Goal: Task Accomplishment & Management: Manage account settings

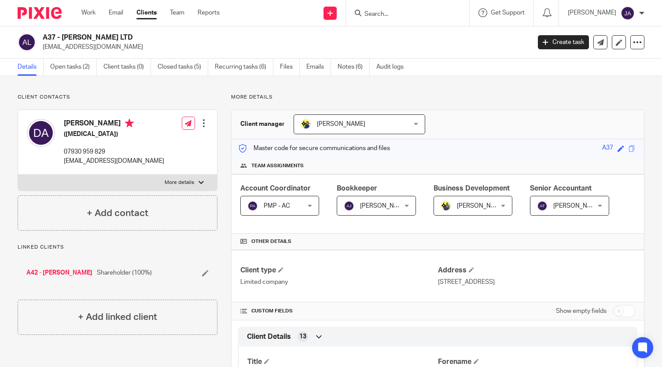
click at [613, 312] on input "checkbox" at bounding box center [624, 311] width 22 height 12
checkbox input "true"
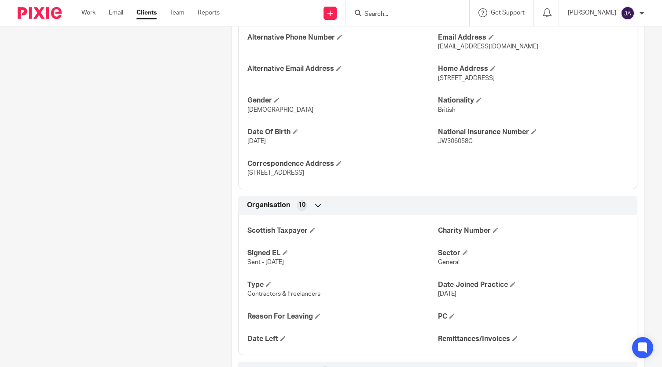
scroll to position [635, 0]
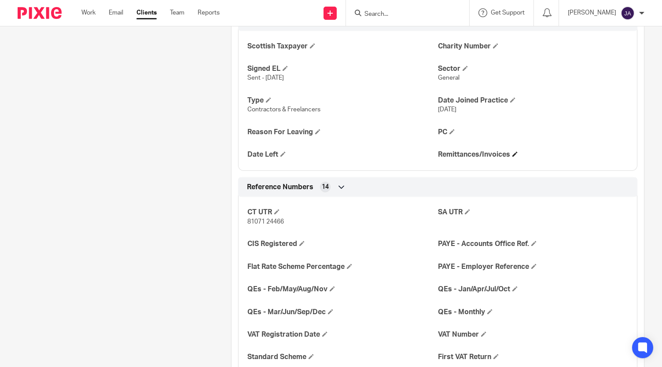
click at [513, 155] on h4 "Remittances/Invoices" at bounding box center [533, 154] width 190 height 9
click at [512, 153] on span at bounding box center [514, 153] width 5 height 5
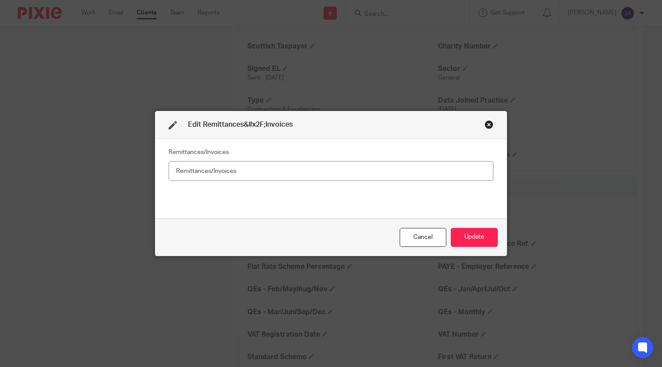
click at [351, 175] on input "text" at bounding box center [331, 171] width 325 height 20
type input "No"
click at [478, 239] on button "Update" at bounding box center [474, 237] width 47 height 19
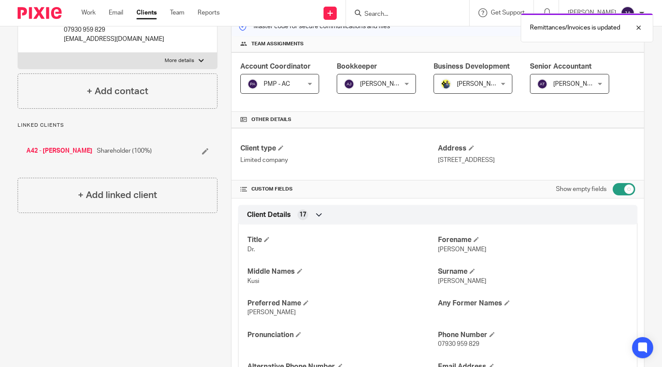
scroll to position [0, 0]
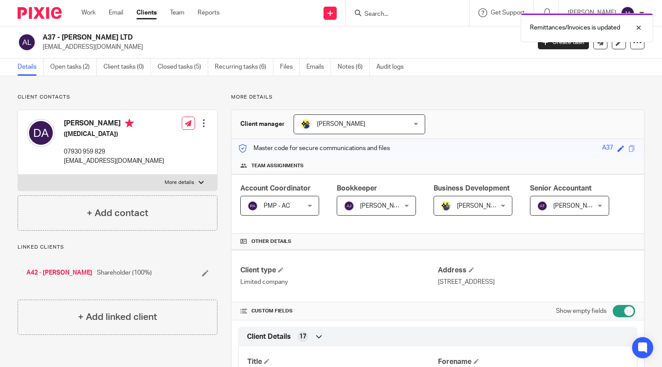
click at [144, 15] on link "Clients" at bounding box center [146, 12] width 20 height 9
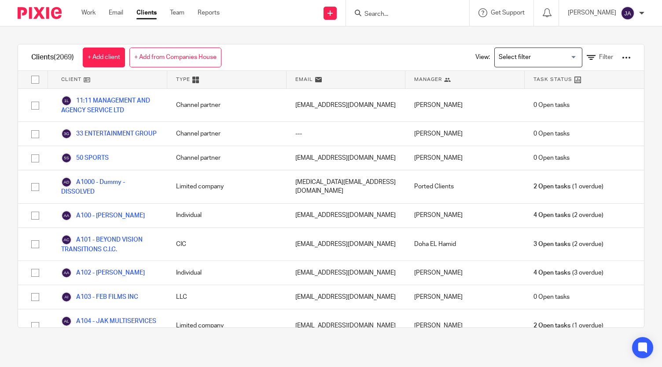
click at [516, 56] on input "Search for option" at bounding box center [535, 57] width 81 height 15
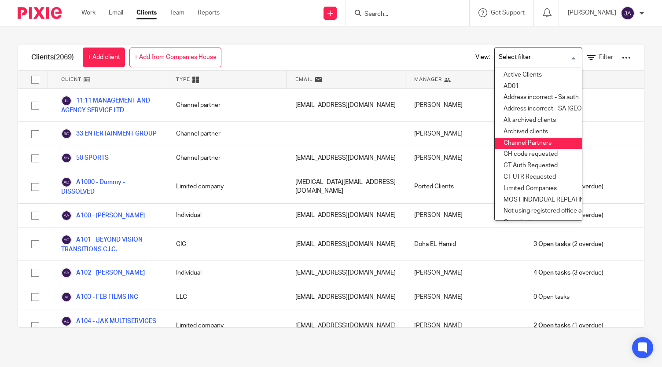
scroll to position [153, 0]
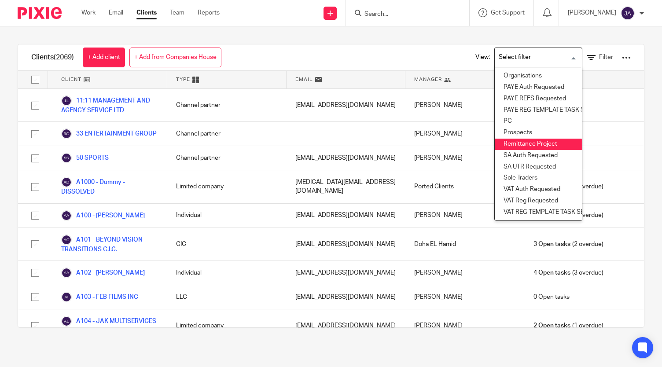
click at [514, 139] on li "Remittance Project" at bounding box center [538, 144] width 87 height 11
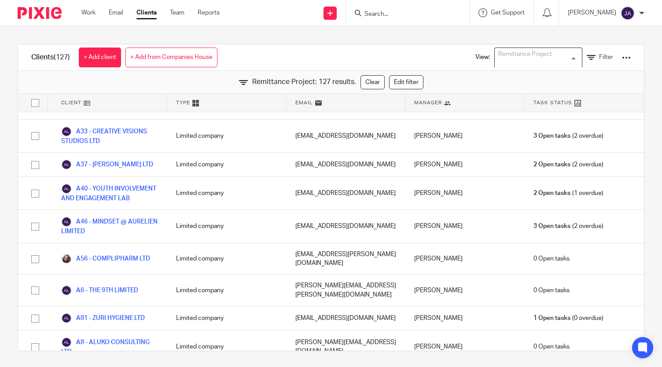
scroll to position [75, 0]
click at [356, 45] on div "Clients (127) + Add client + Add from Companies House View: Remittance Project …" at bounding box center [331, 57] width 626 height 26
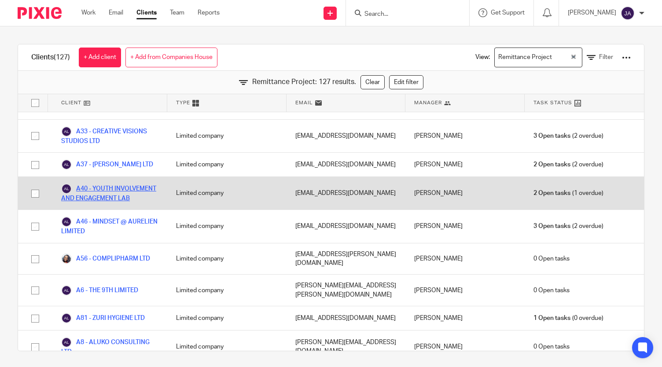
click at [100, 203] on link "A40 - YOUTH INVOLVEMENT AND ENGAGEMENT LAB" at bounding box center [109, 192] width 97 height 19
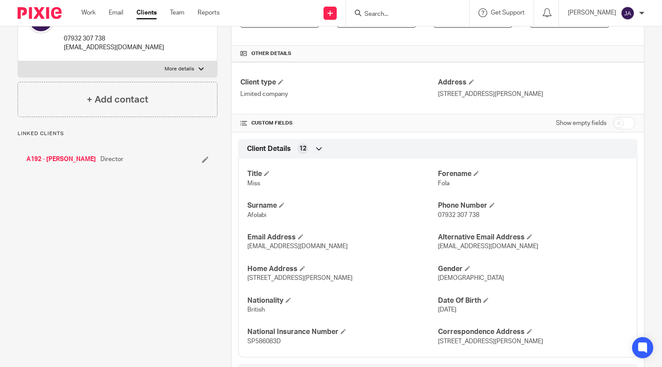
scroll to position [188, 0]
click at [613, 118] on input "checkbox" at bounding box center [624, 123] width 22 height 12
checkbox input "true"
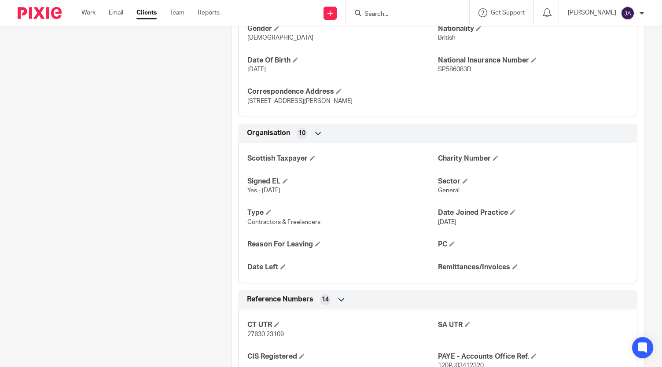
scroll to position [515, 0]
click at [512, 264] on span at bounding box center [514, 265] width 5 height 5
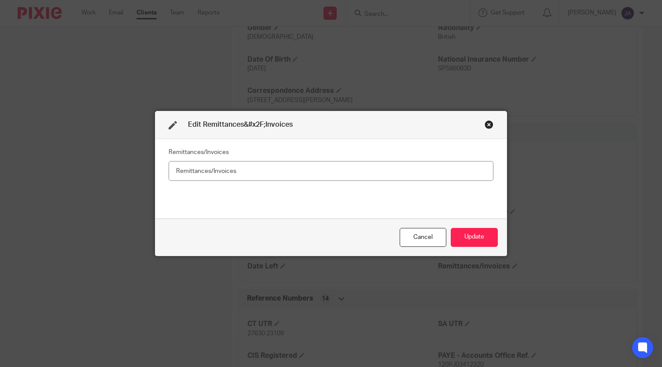
click at [391, 180] on input "text" at bounding box center [331, 171] width 325 height 20
type input "No"
click at [472, 237] on button "Update" at bounding box center [474, 237] width 47 height 19
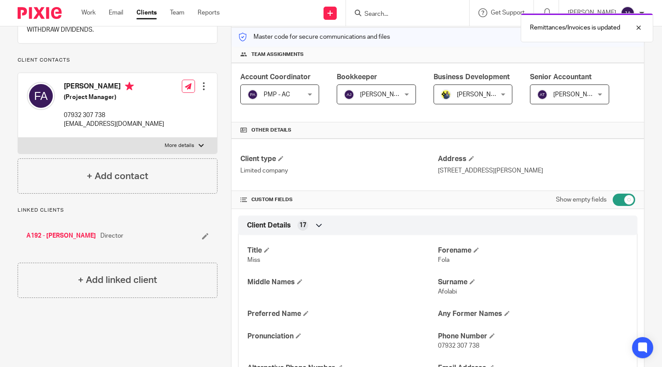
scroll to position [28, 0]
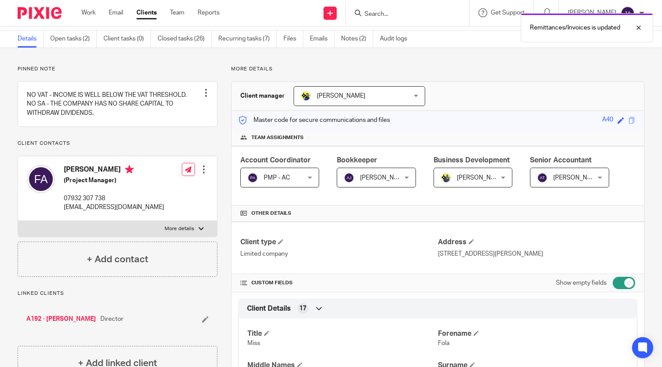
click at [153, 14] on link "Clients" at bounding box center [146, 12] width 20 height 9
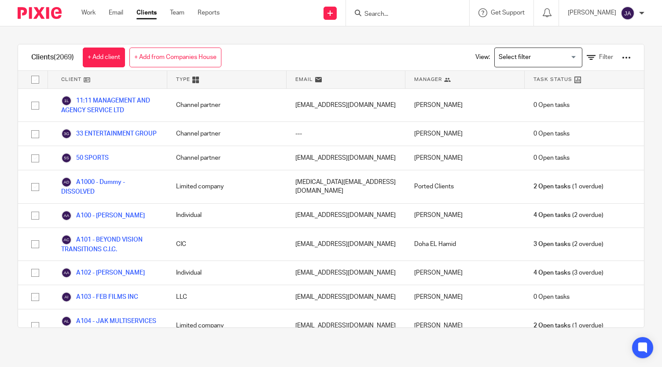
click at [521, 50] on input "Search for option" at bounding box center [535, 57] width 81 height 15
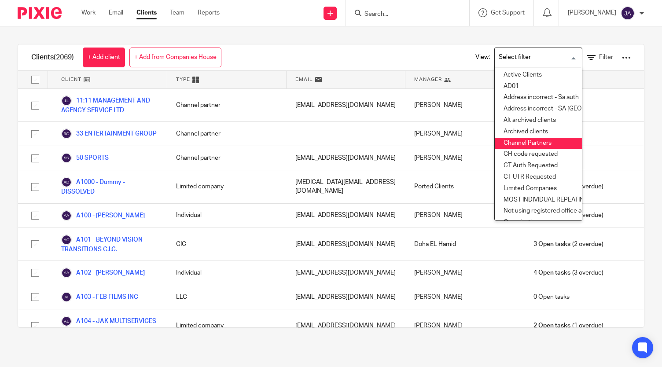
scroll to position [153, 0]
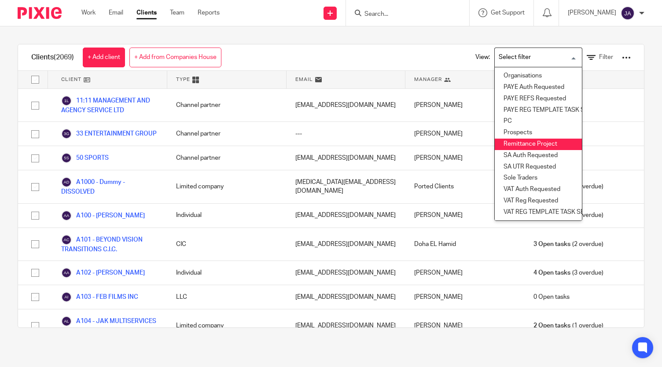
click at [508, 139] on li "Remittance Project" at bounding box center [538, 144] width 87 height 11
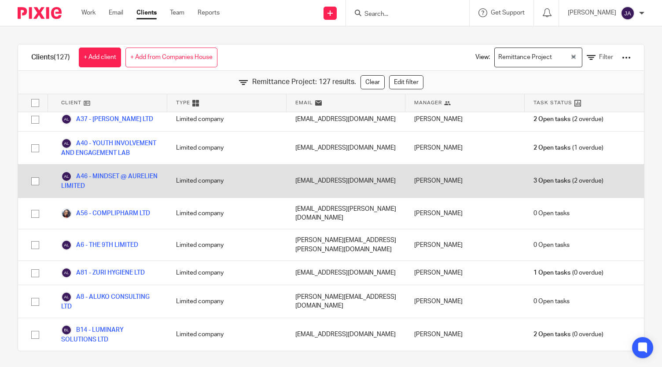
scroll to position [322, 0]
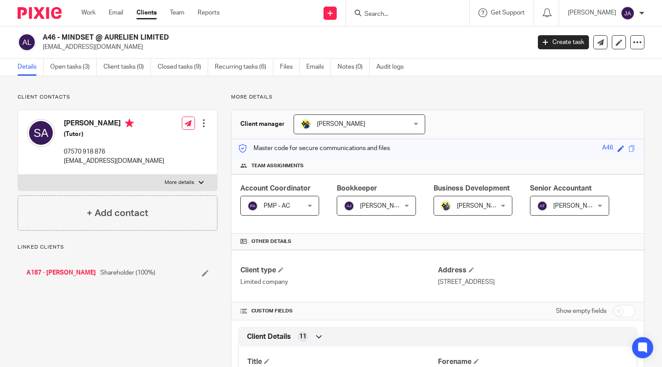
click at [613, 313] on input "checkbox" at bounding box center [624, 311] width 22 height 12
checkbox input "true"
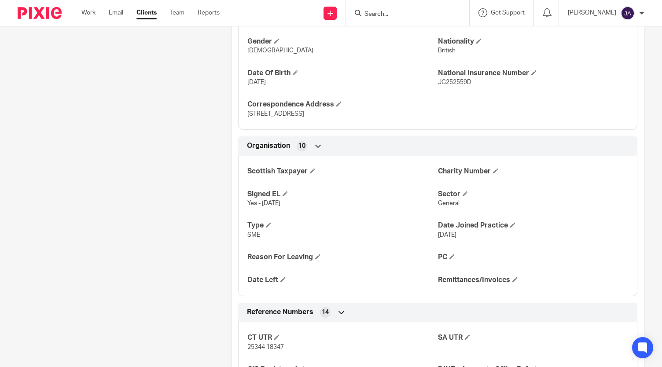
scroll to position [503, 0]
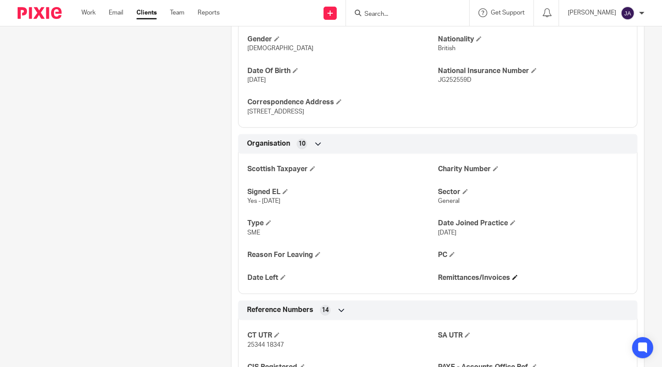
click at [514, 279] on h4 "Remittances/Invoices" at bounding box center [533, 277] width 190 height 9
click at [512, 276] on span at bounding box center [514, 277] width 5 height 5
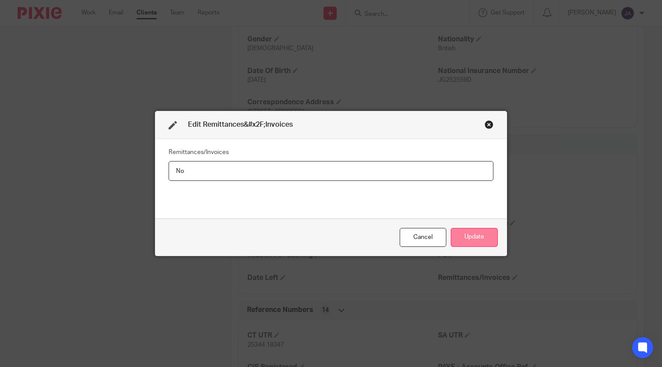
type input "No"
click at [466, 237] on button "Update" at bounding box center [474, 237] width 47 height 19
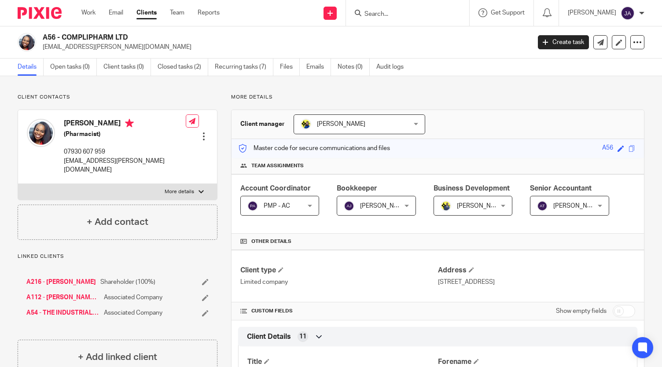
drag, startPoint x: 140, startPoint y: 36, endPoint x: 64, endPoint y: 30, distance: 76.3
click at [64, 30] on div "A56 - COMPLIPHARM LTD [EMAIL_ADDRESS][PERSON_NAME][DOMAIN_NAME] Create task Upd…" at bounding box center [331, 42] width 662 height 32
copy h2 "COMPLIPHARM LTD"
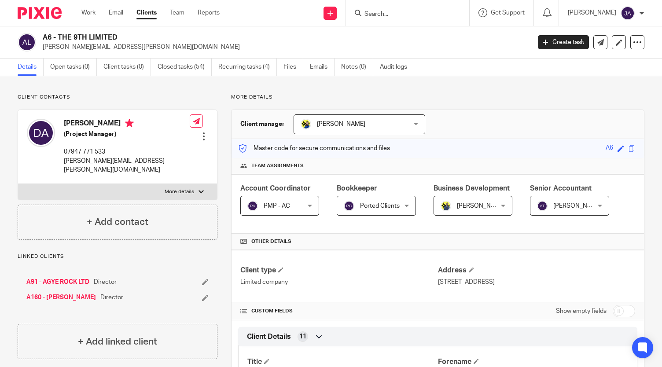
click at [613, 307] on input "checkbox" at bounding box center [624, 311] width 22 height 12
checkbox input "true"
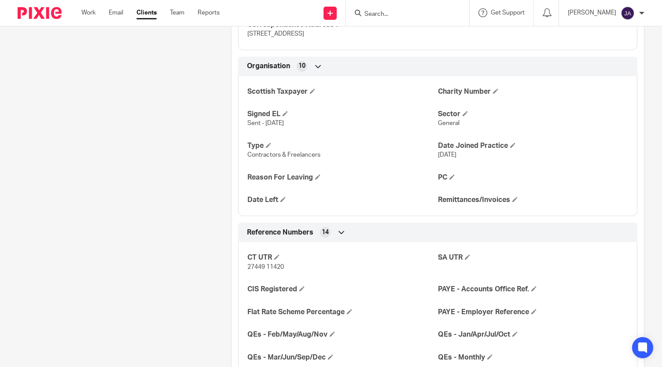
scroll to position [579, 0]
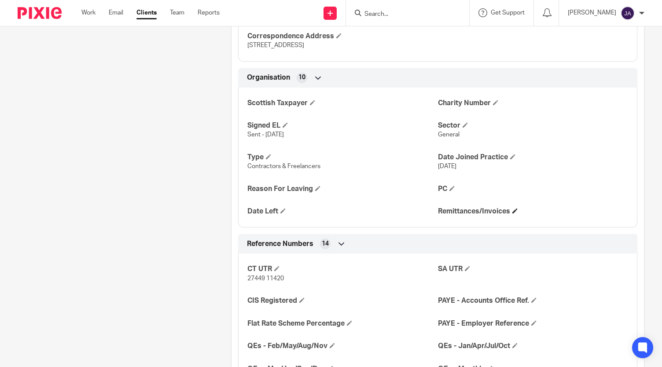
click at [508, 207] on h4 "Remittances/Invoices" at bounding box center [533, 211] width 190 height 9
click at [512, 208] on span at bounding box center [514, 210] width 5 height 5
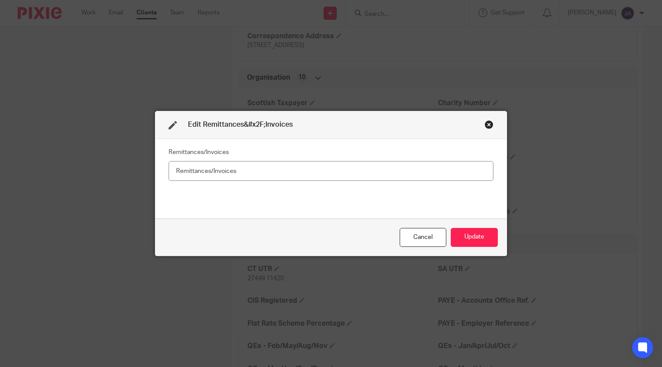
click at [359, 172] on input "text" at bounding box center [331, 171] width 325 height 20
type input "No"
click at [470, 240] on button "Update" at bounding box center [474, 237] width 47 height 19
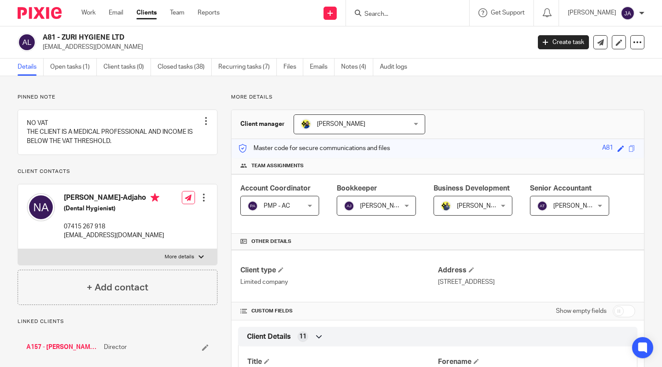
click at [617, 308] on input "checkbox" at bounding box center [624, 311] width 22 height 12
checkbox input "true"
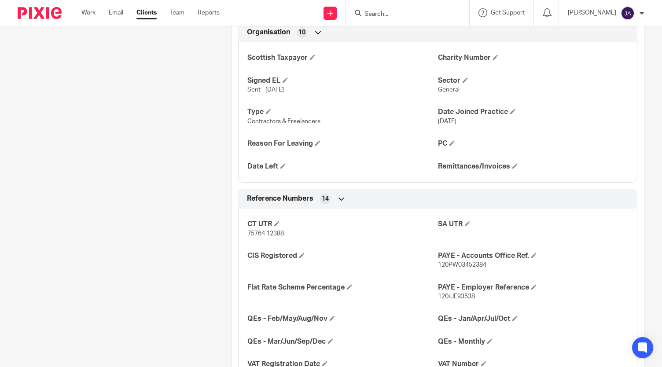
scroll to position [621, 0]
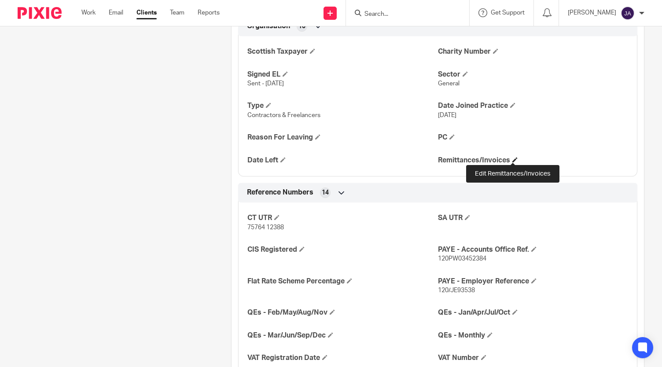
click at [512, 158] on span at bounding box center [514, 159] width 5 height 5
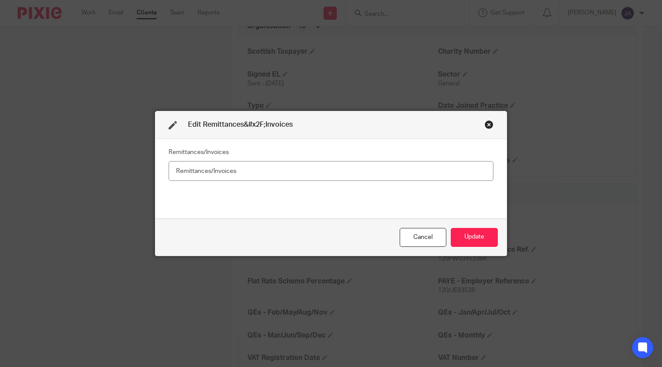
click at [408, 161] on input "text" at bounding box center [331, 171] width 325 height 20
click at [406, 172] on input "text" at bounding box center [331, 171] width 325 height 20
type input "No"
click at [461, 239] on button "Update" at bounding box center [474, 237] width 47 height 19
